Goal: Information Seeking & Learning: Learn about a topic

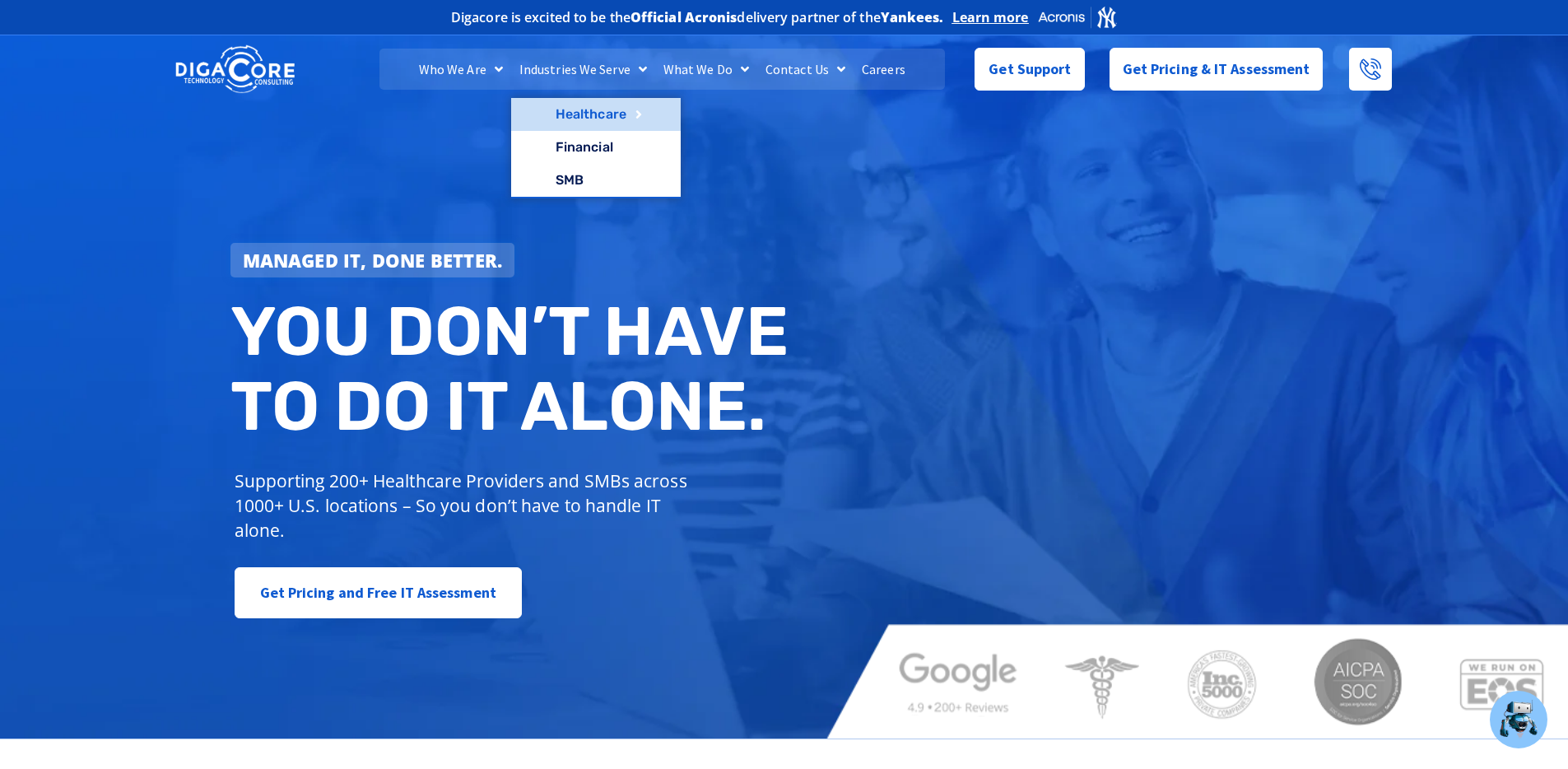
click at [579, 121] on link "Healthcare" at bounding box center [596, 114] width 170 height 33
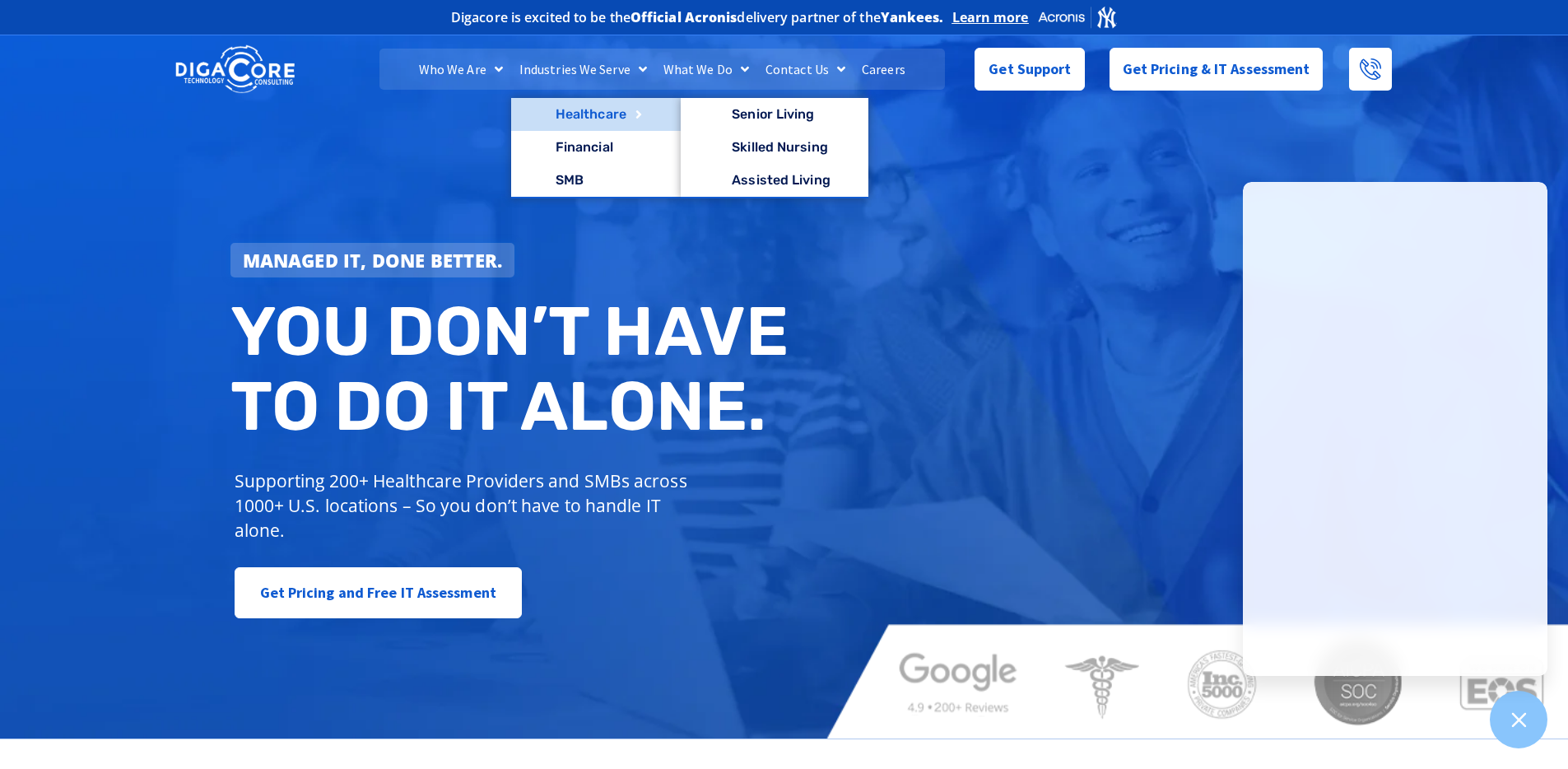
click at [570, 117] on link "Healthcare" at bounding box center [596, 114] width 170 height 33
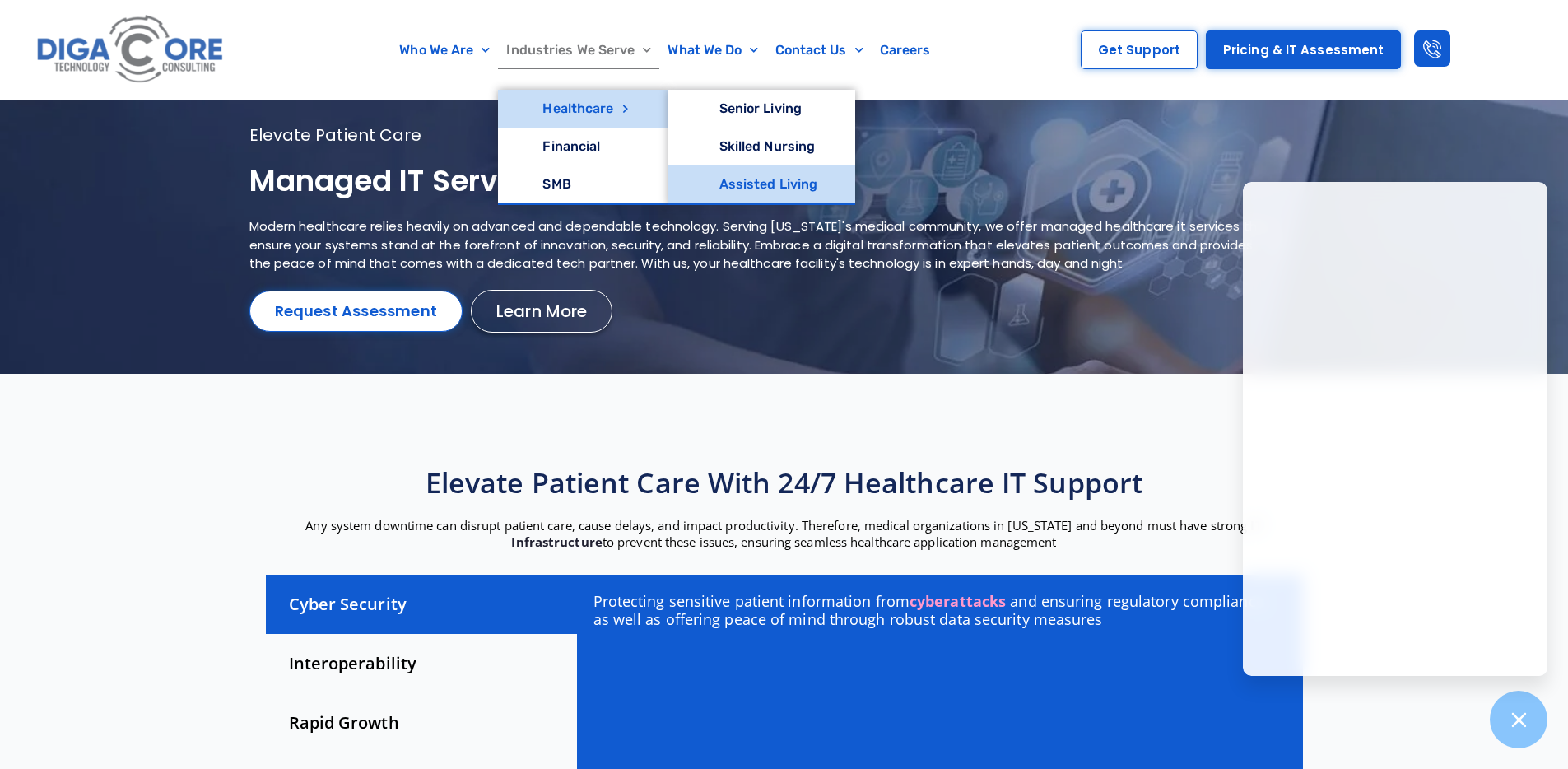
scroll to position [58, 0]
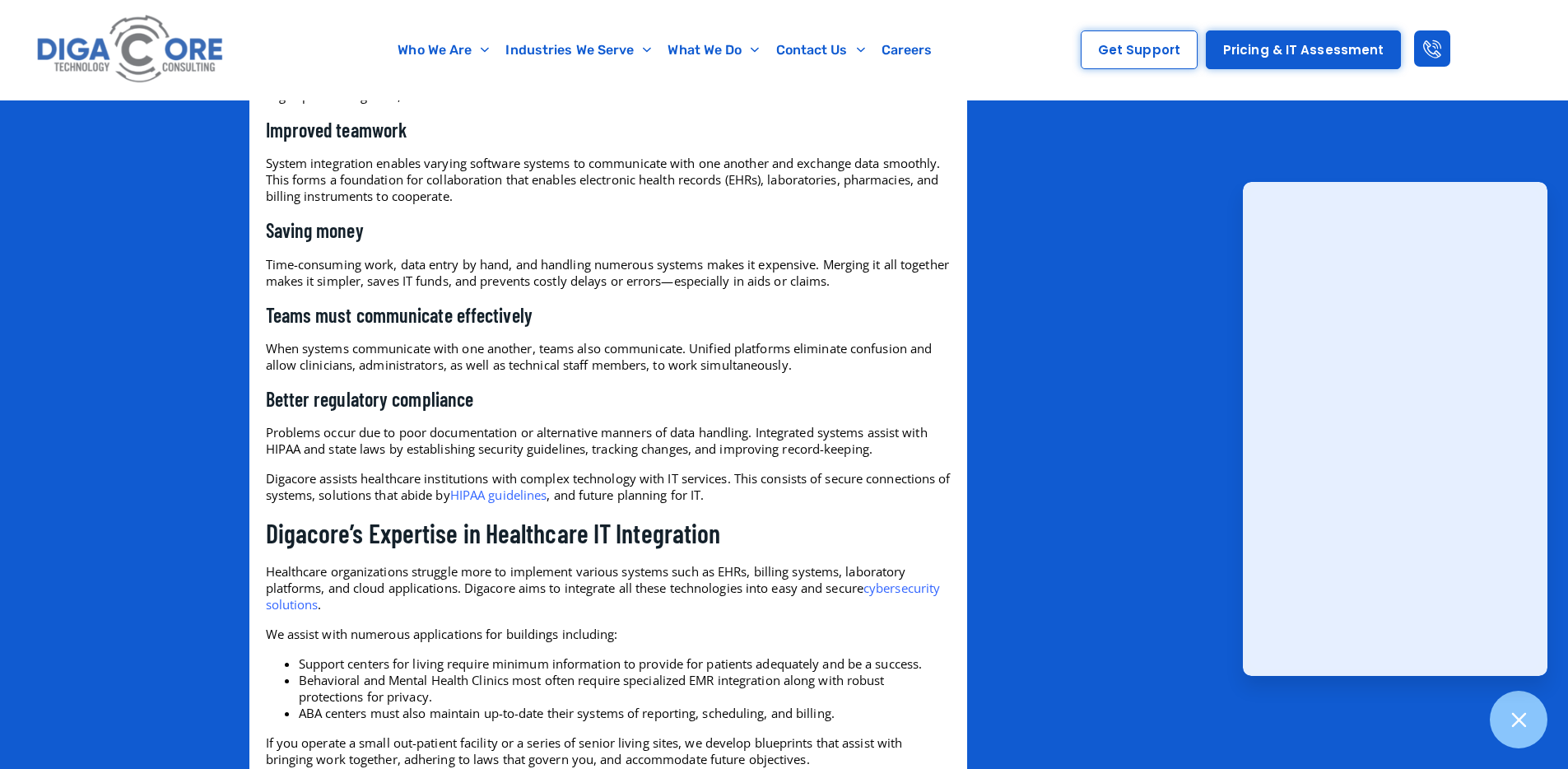
scroll to position [2119, 0]
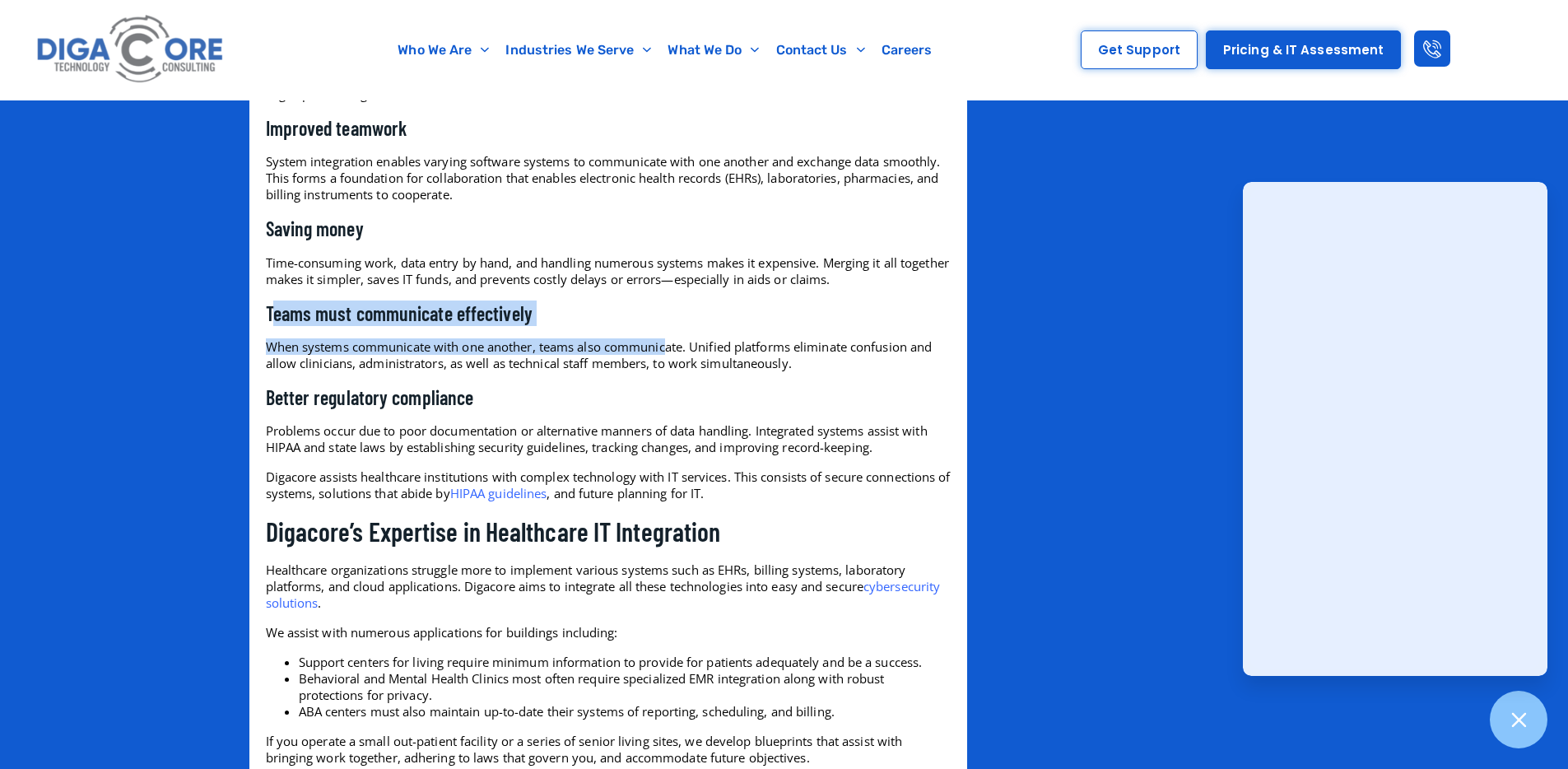
drag, startPoint x: 271, startPoint y: 328, endPoint x: 669, endPoint y: 359, distance: 399.2
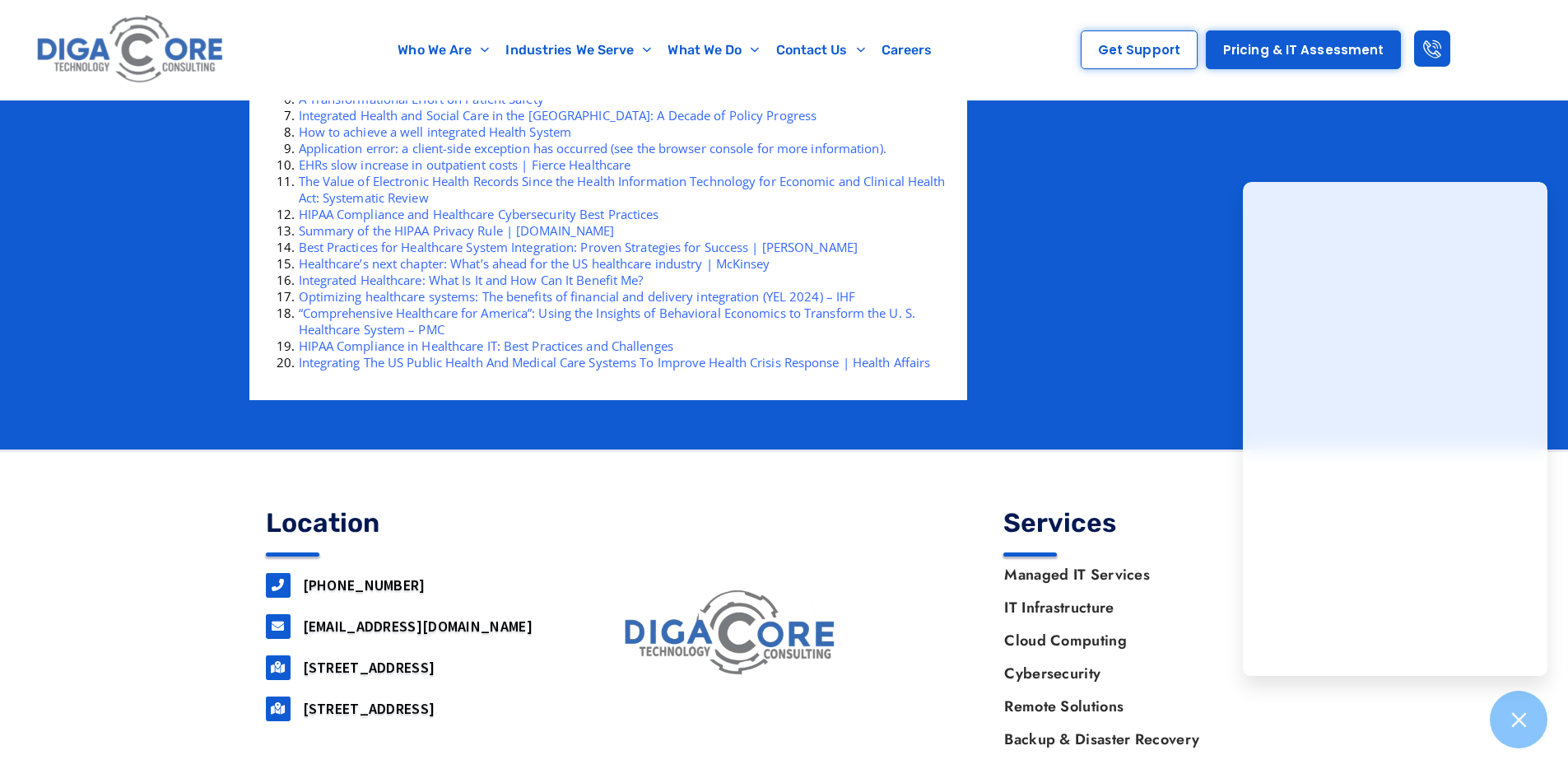
scroll to position [3228, 0]
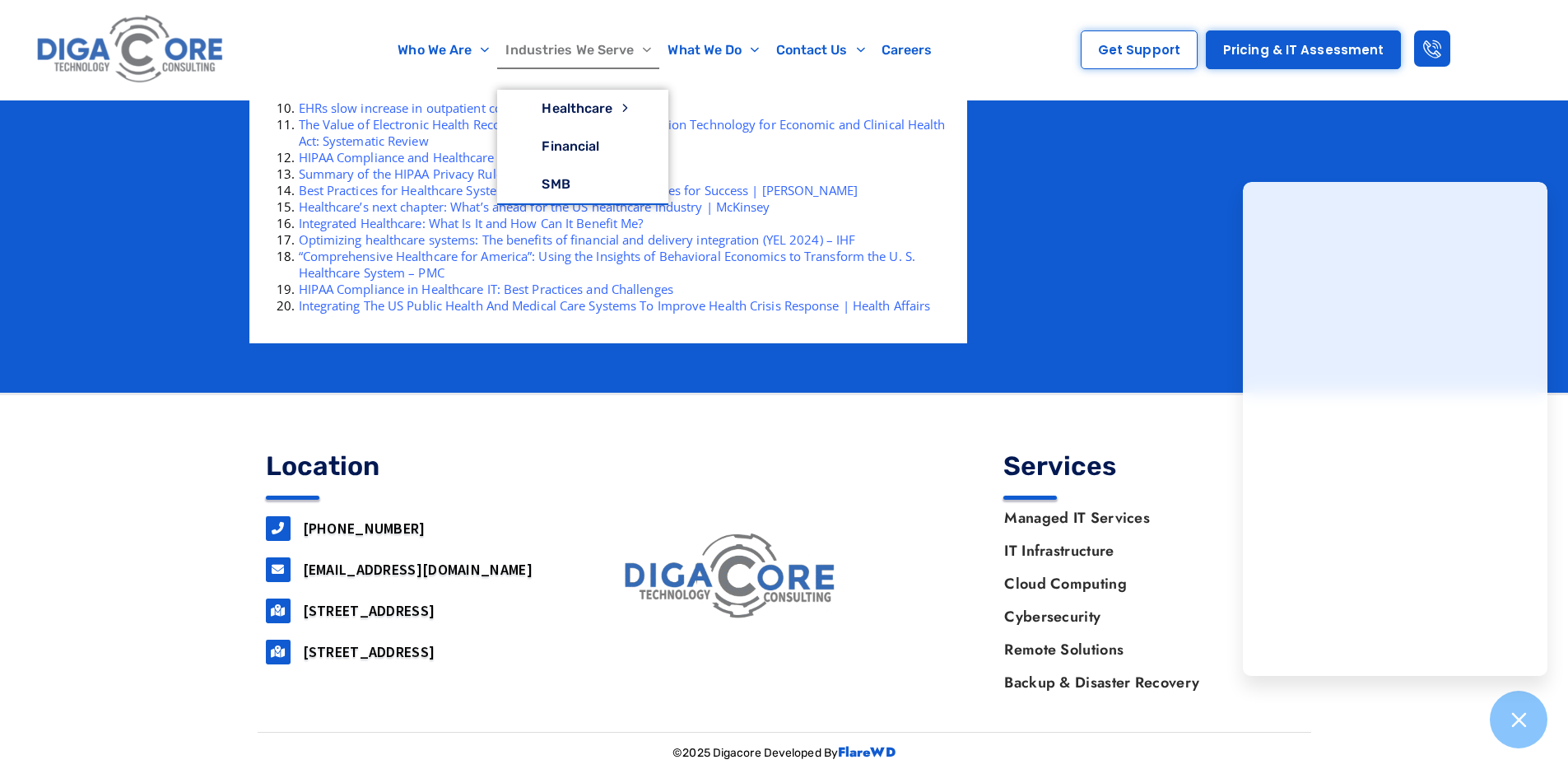
click at [587, 51] on link "Industries We Serve" at bounding box center [578, 50] width 162 height 38
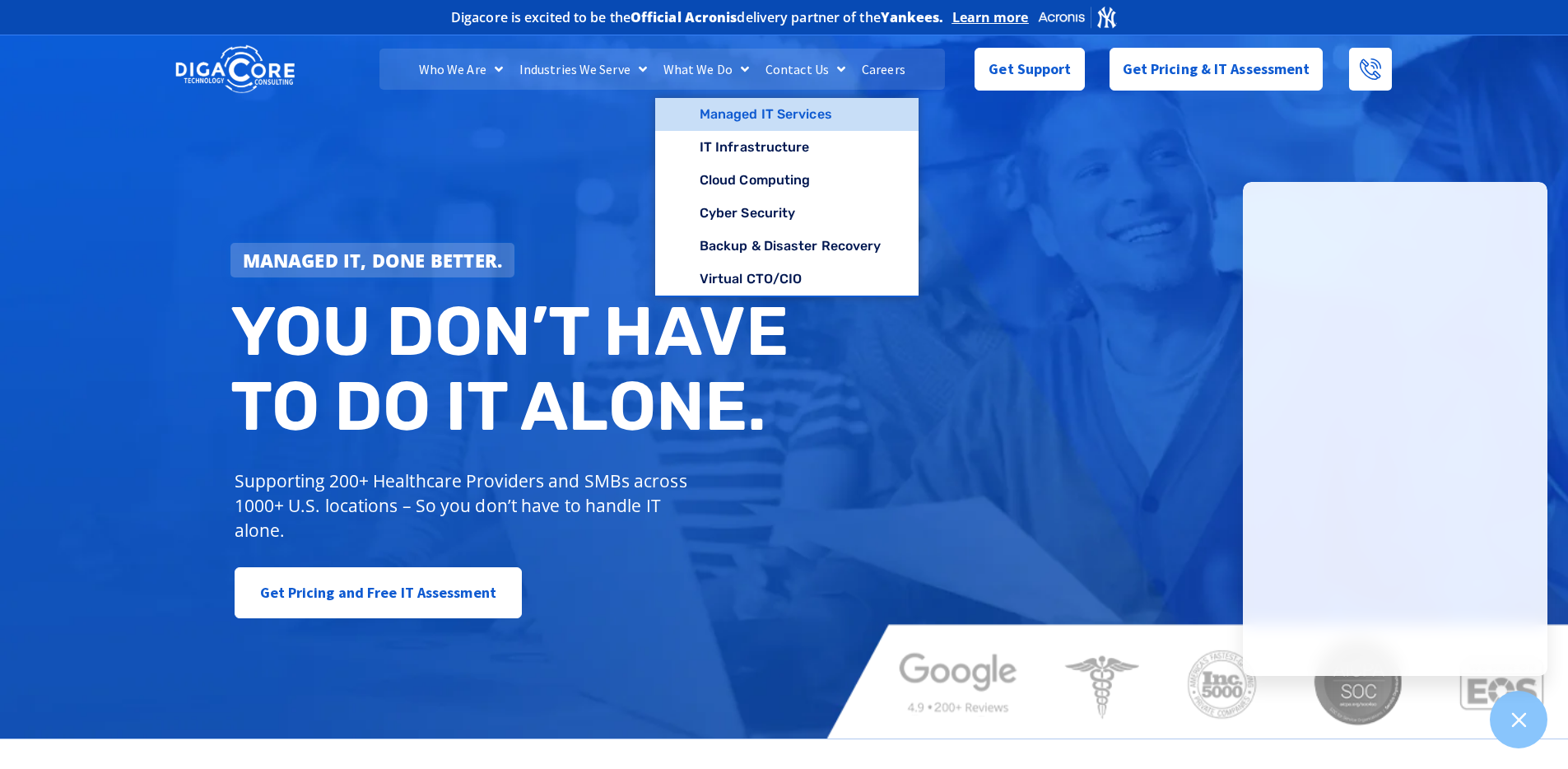
click at [746, 115] on link "Managed IT Services" at bounding box center [788, 114] width 264 height 33
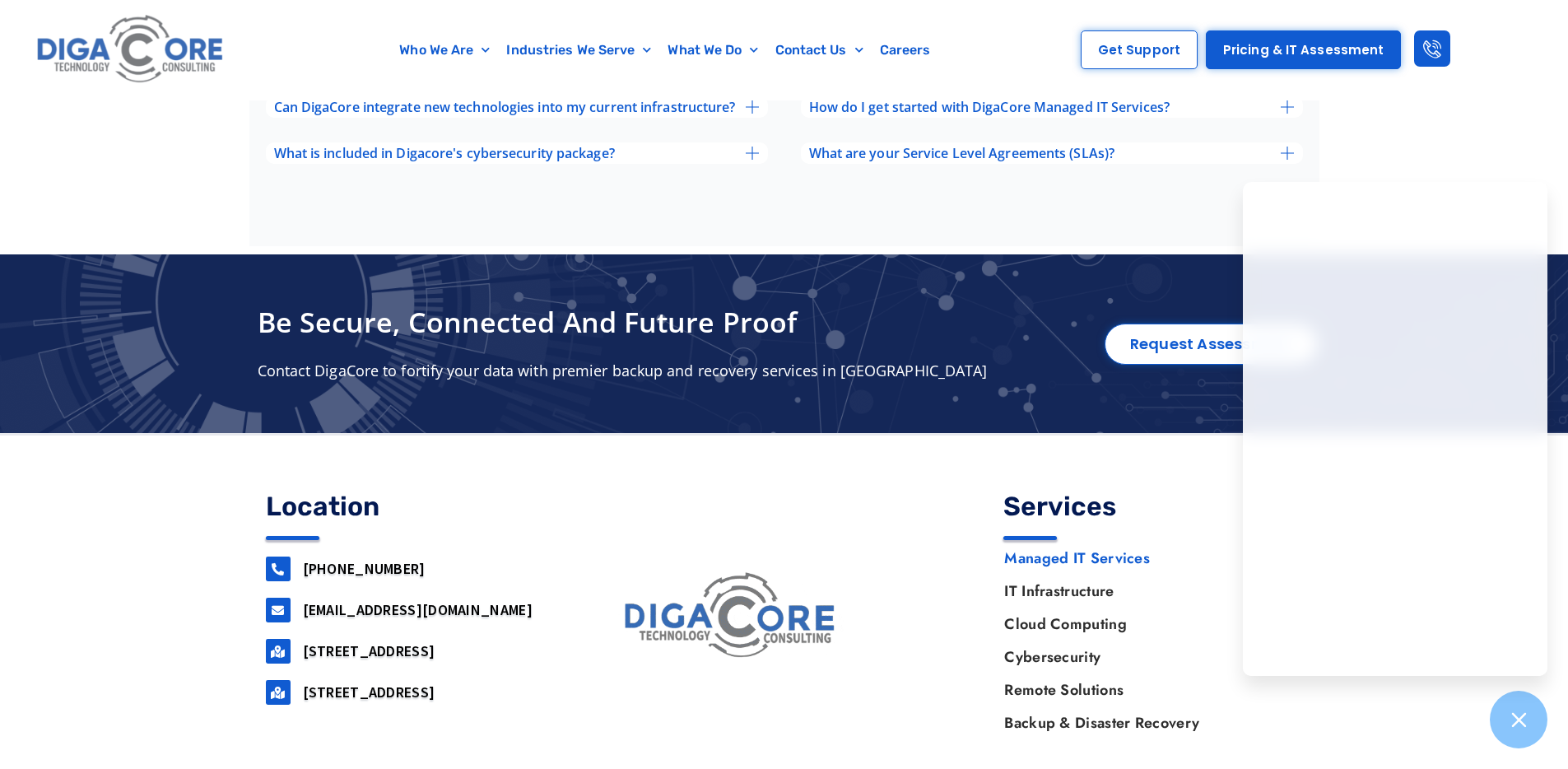
scroll to position [5793, 0]
